Goal: Task Accomplishment & Management: Manage account settings

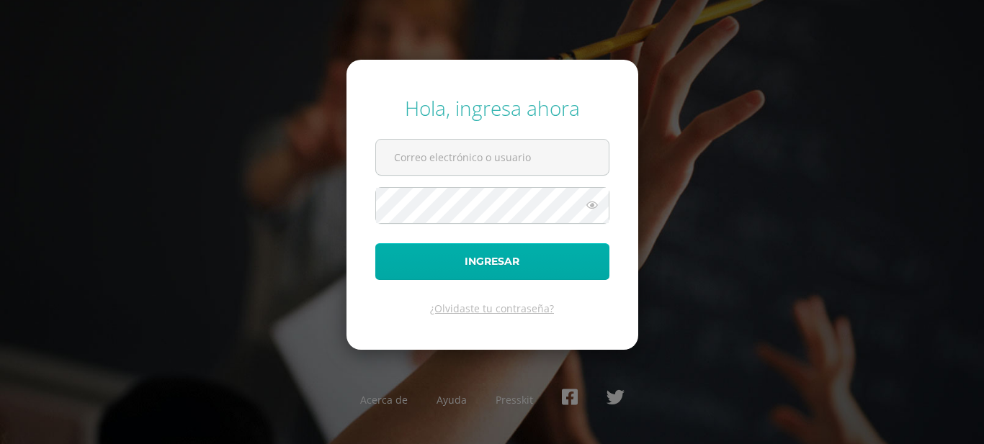
type input "[EMAIL_ADDRESS][DOMAIN_NAME]"
click at [418, 243] on button "Ingresar" at bounding box center [492, 261] width 234 height 37
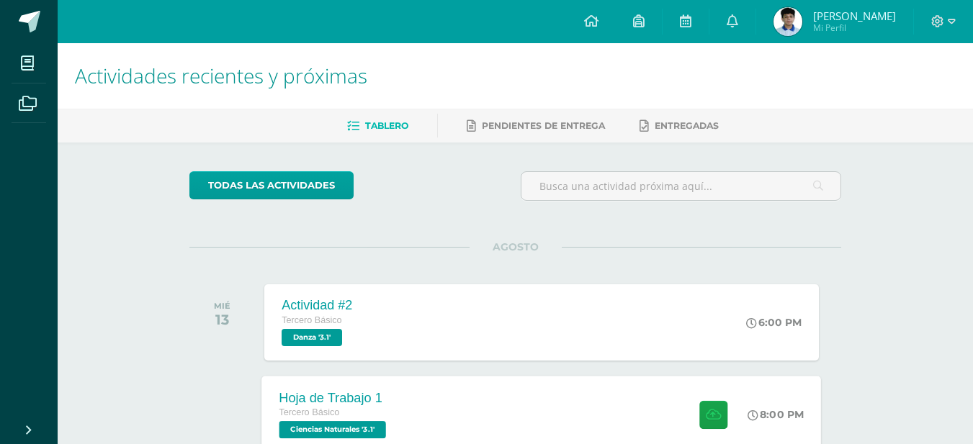
click at [482, 408] on div "Hoja de Trabajo 1 Tercero Básico Ciencias Naturales '3.1' 8:00 PM Hoja de Traba…" at bounding box center [542, 414] width 560 height 77
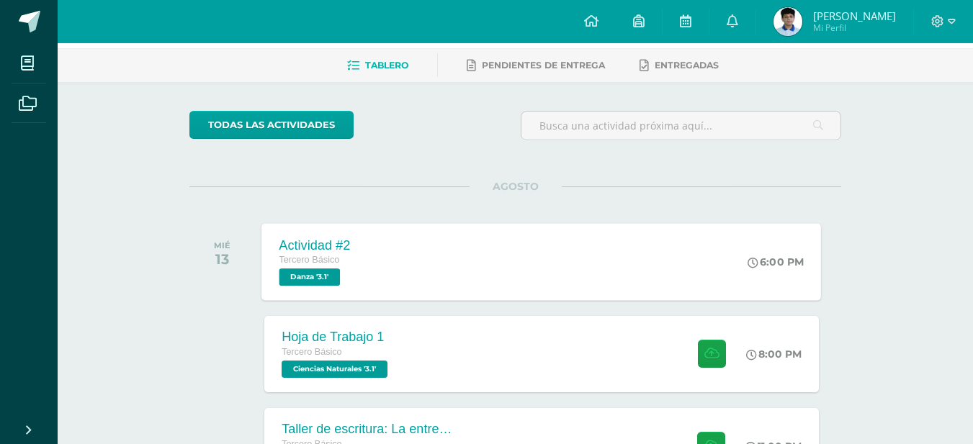
scroll to position [144, 0]
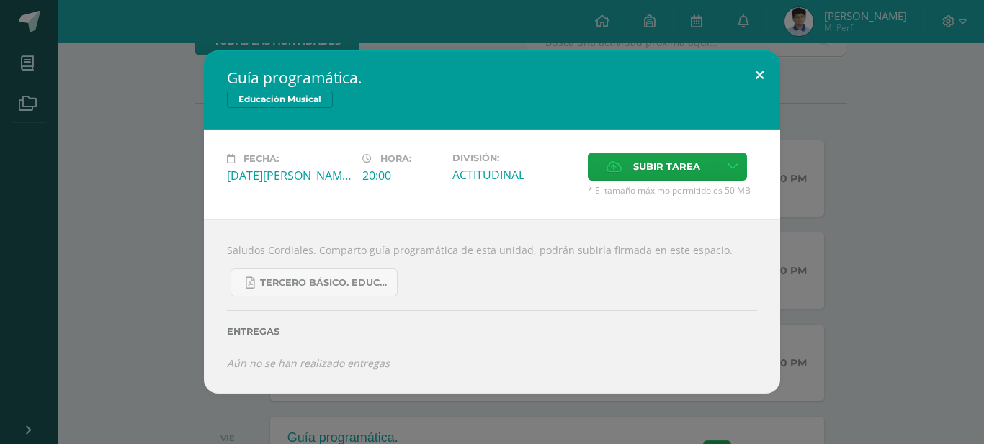
click at [768, 76] on button at bounding box center [759, 74] width 41 height 49
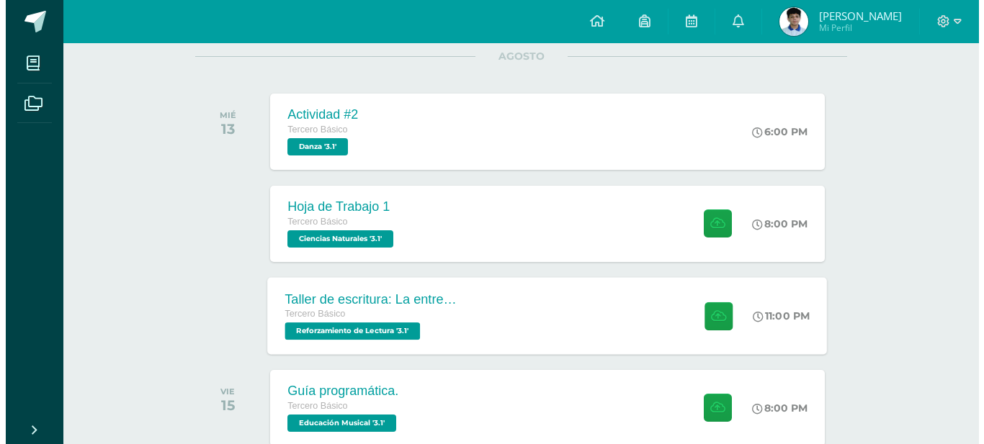
scroll to position [216, 0]
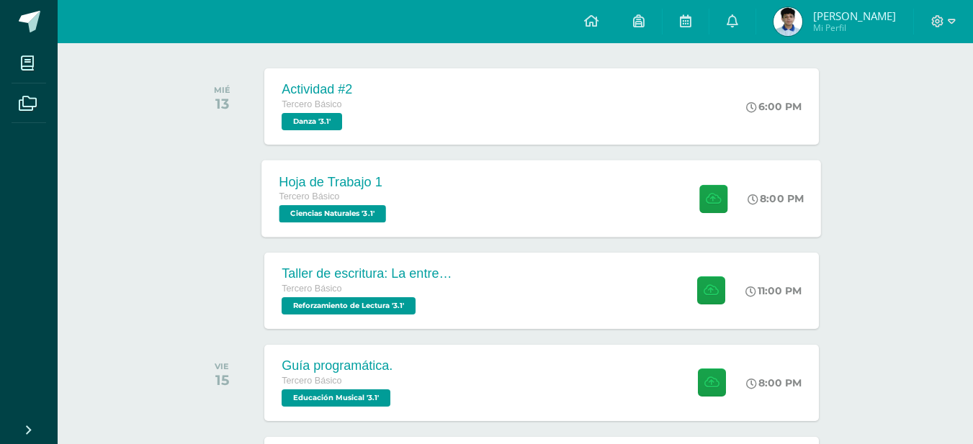
click at [472, 200] on div "Hoja de Trabajo 1 Tercero Básico Ciencias Naturales '3.1' 8:00 PM Hoja de Traba…" at bounding box center [542, 198] width 560 height 77
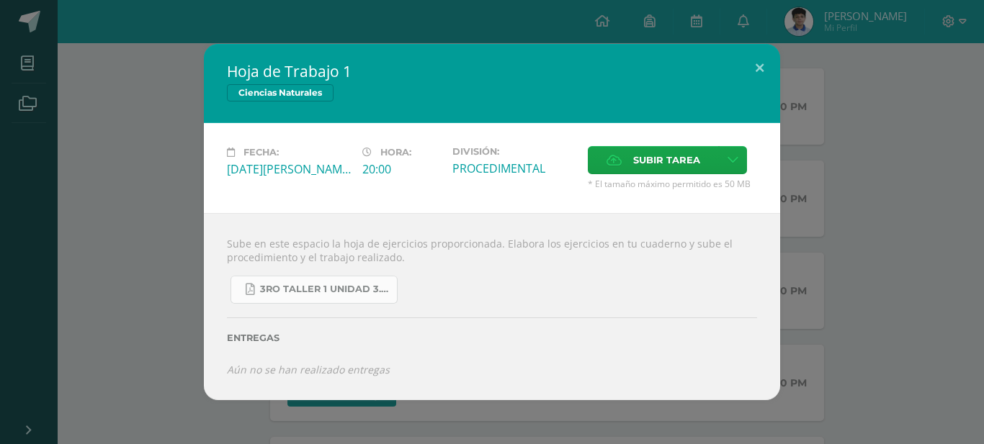
click at [340, 300] on link "3ro Taller 1 unidad 3.pdf" at bounding box center [314, 290] width 167 height 28
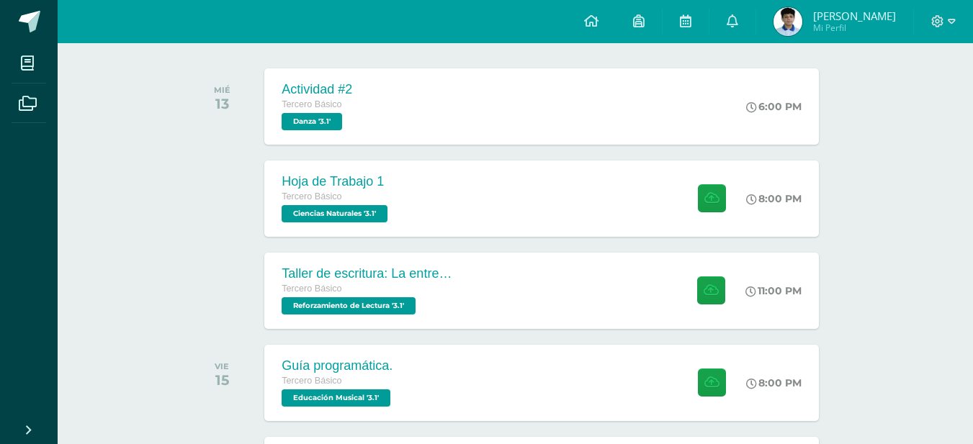
scroll to position [216, 0]
